Goal: Contribute content: Add original content to the website for others to see

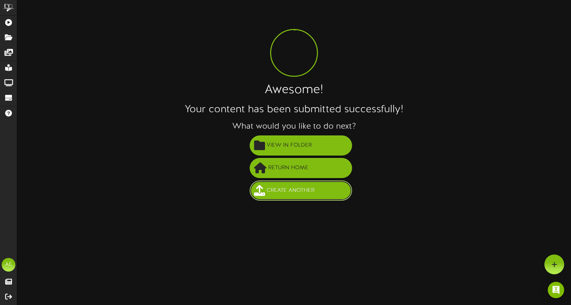
drag, startPoint x: 288, startPoint y: 190, endPoint x: 446, endPoint y: 196, distance: 157.8
click at [288, 190] on span "Create Another" at bounding box center [290, 190] width 51 height 11
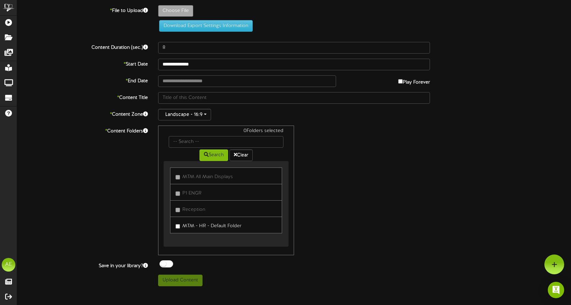
type input "**********"
type input "NewPolos"
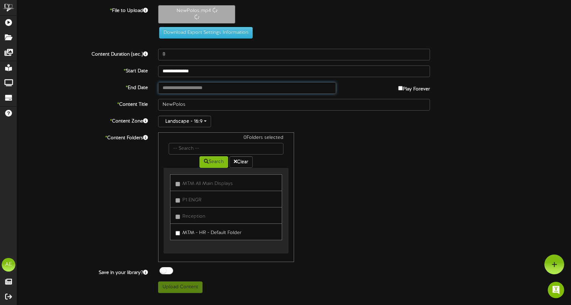
click at [196, 88] on input "text" at bounding box center [247, 88] width 178 height 12
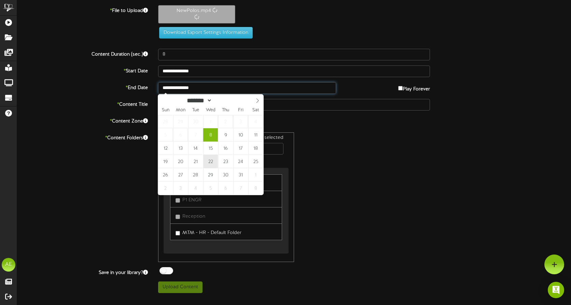
type input "**********"
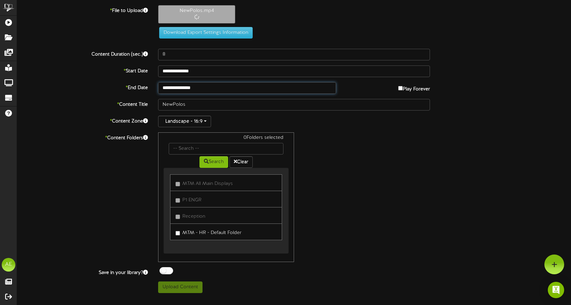
type input "18"
click at [205, 121] on button "Landscape - 16:9" at bounding box center [184, 122] width 53 height 12
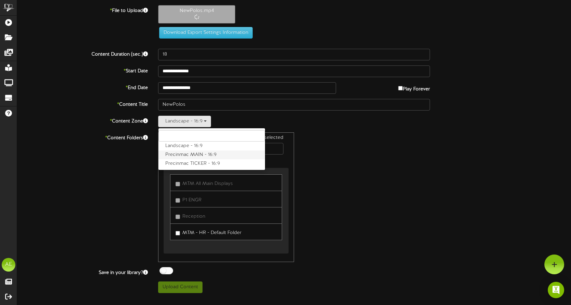
click at [202, 154] on label "Precinmac MAIN - 16:9" at bounding box center [211, 155] width 107 height 9
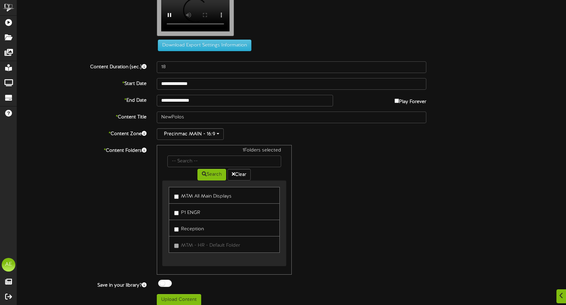
scroll to position [27, 0]
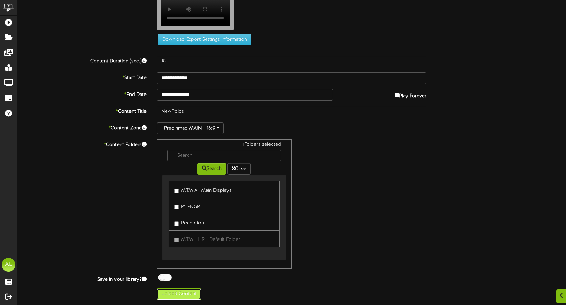
click at [177, 295] on button "Upload Content" at bounding box center [179, 294] width 44 height 12
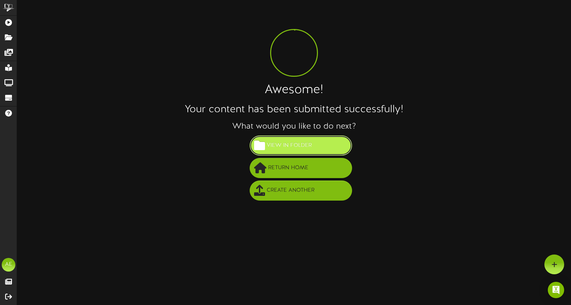
click at [282, 146] on span "View in Folder" at bounding box center [289, 145] width 48 height 11
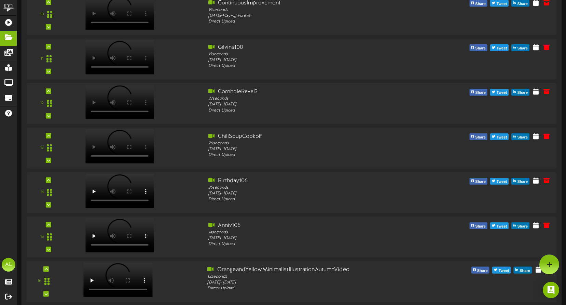
scroll to position [494, 0]
